Goal: Check status: Check status

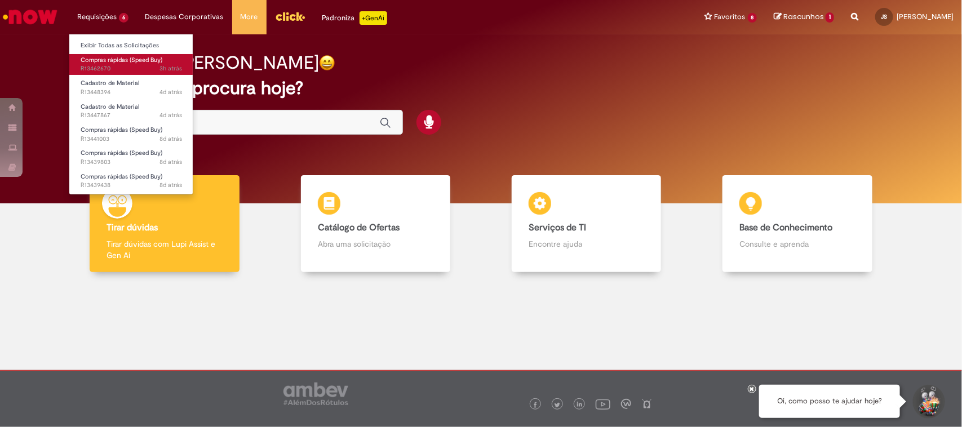
click at [116, 69] on span "3h atrás 3 horas atrás R13462670" at bounding box center [131, 68] width 101 height 9
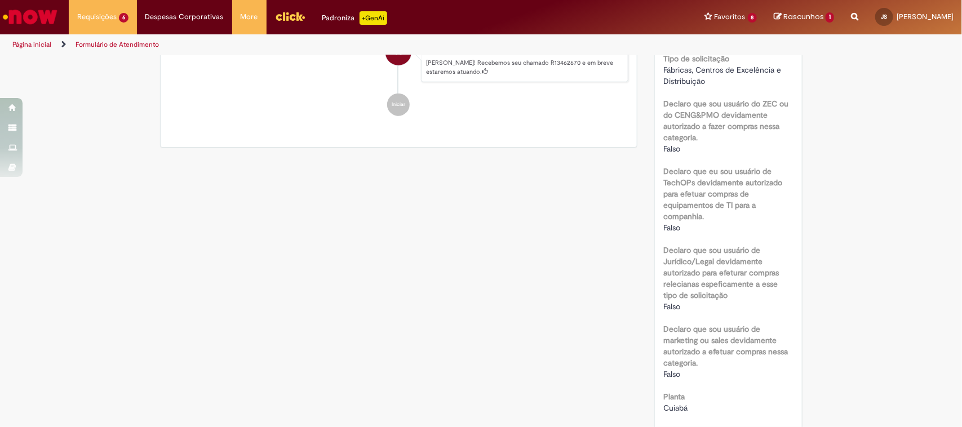
scroll to position [482, 0]
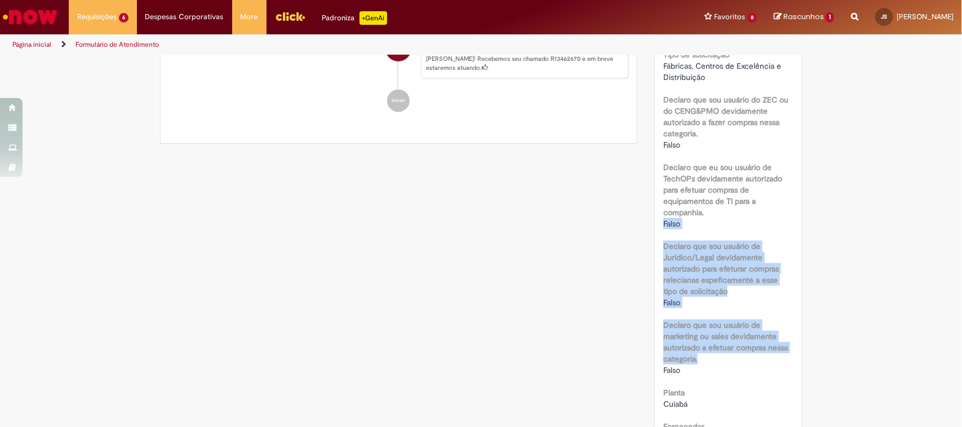
drag, startPoint x: 949, startPoint y: 193, endPoint x: 958, endPoint y: 343, distance: 150.1
click at [958, 343] on section "Formulário de Atendimento Verificar Código de Barras Aguardando Aprovação Aguar…" at bounding box center [481, 241] width 962 height 372
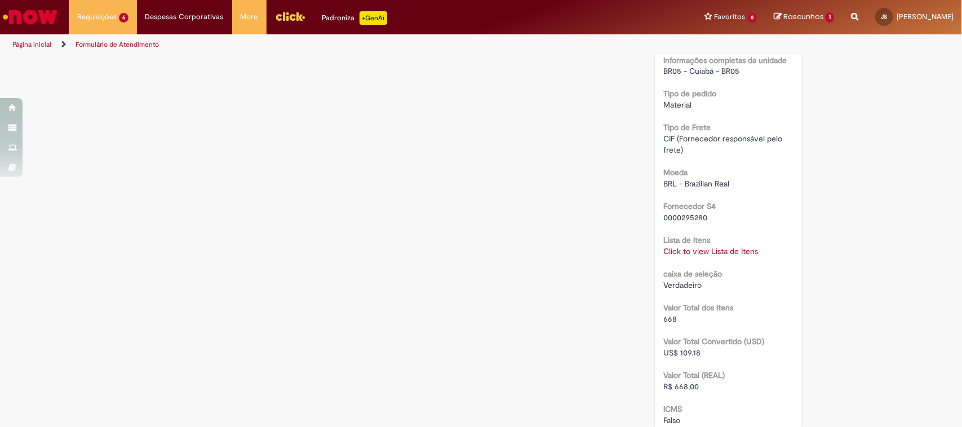
scroll to position [956, 0]
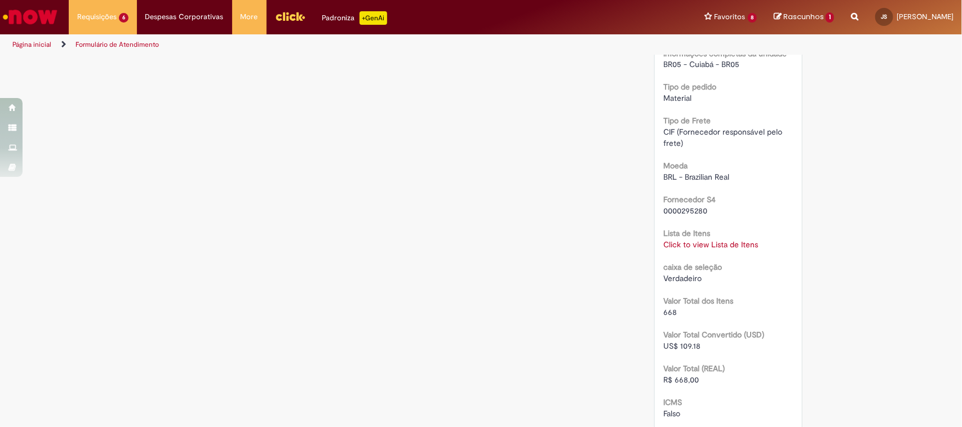
click at [740, 247] on link "Click to view Lista de Itens" at bounding box center [710, 245] width 95 height 10
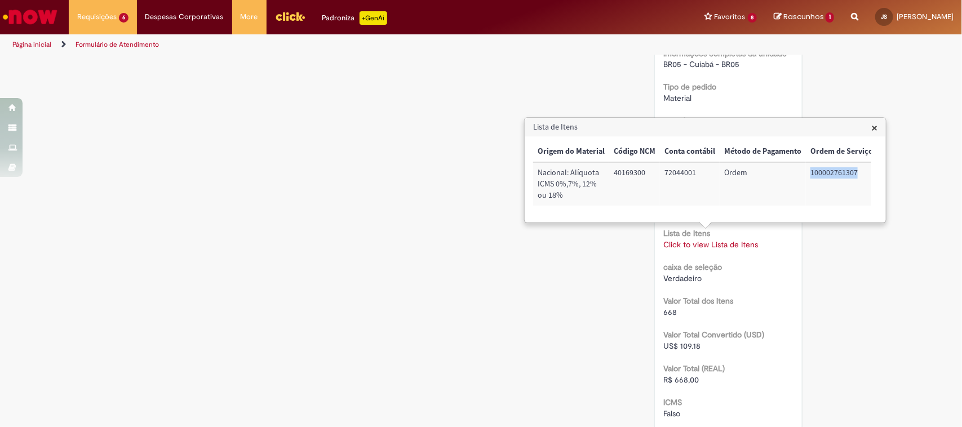
scroll to position [0, 458]
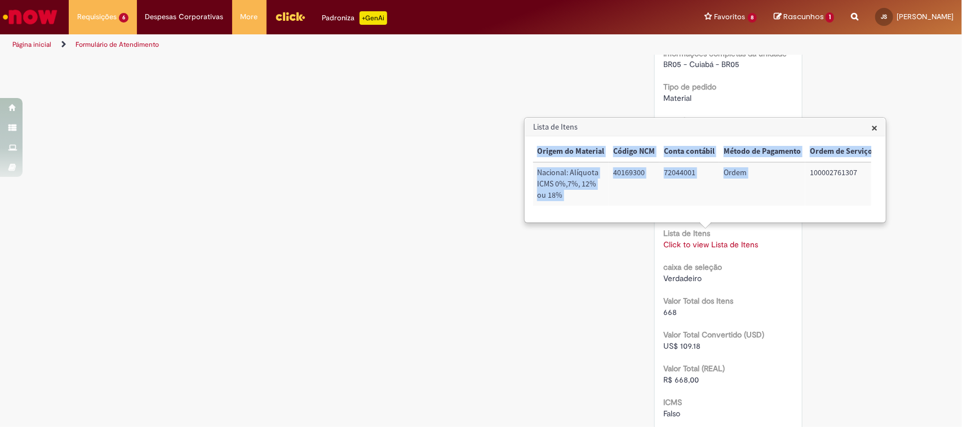
drag, startPoint x: 806, startPoint y: 172, endPoint x: 871, endPoint y: 176, distance: 65.5
click at [871, 176] on div "× Trigger Tipo de Pedido = Material Código SAP Material / Serviço Descrição Qua…" at bounding box center [705, 178] width 344 height 75
copy table "Trigger Tipo de Pedido = Material Código SAP Material / Serviço Descrição Quant…"
